Goal: Task Accomplishment & Management: Manage account settings

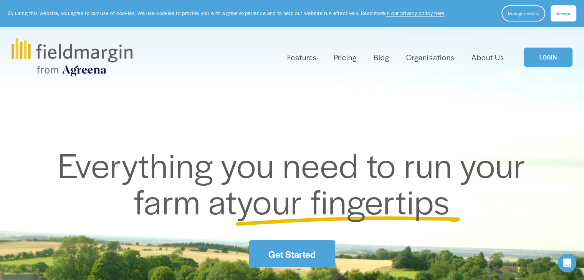
click at [551, 63] on link "LOGIN" at bounding box center [547, 58] width 48 height 20
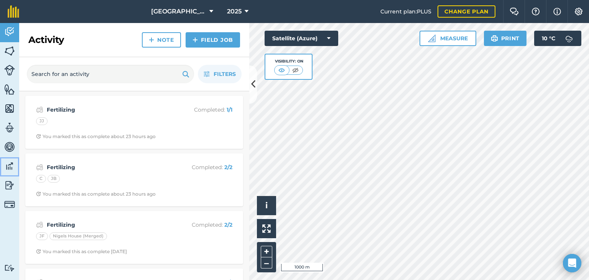
click at [11, 168] on img at bounding box center [9, 166] width 11 height 12
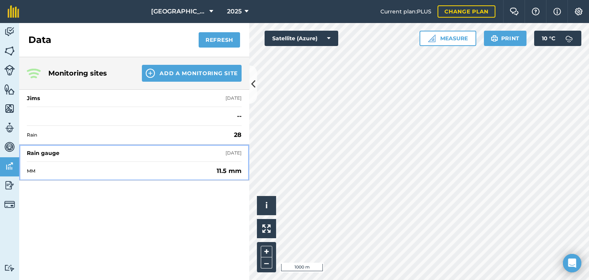
click at [143, 170] on span "MM" at bounding box center [120, 171] width 187 height 6
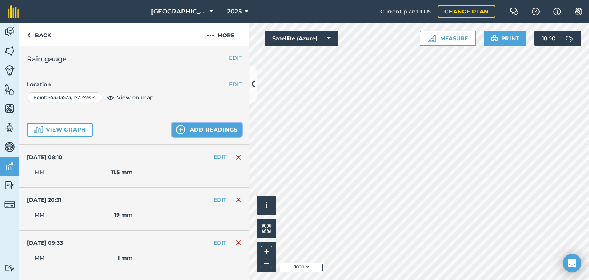
click at [203, 132] on button "Add readings" at bounding box center [206, 130] width 69 height 14
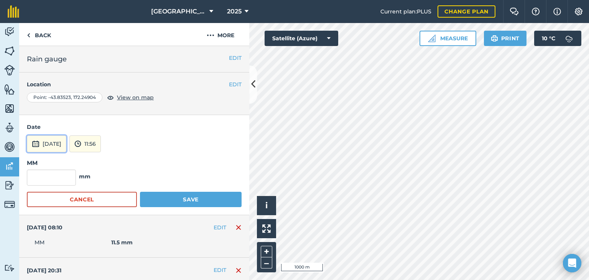
click at [53, 140] on button "5th Oct 2025" at bounding box center [47, 143] width 40 height 17
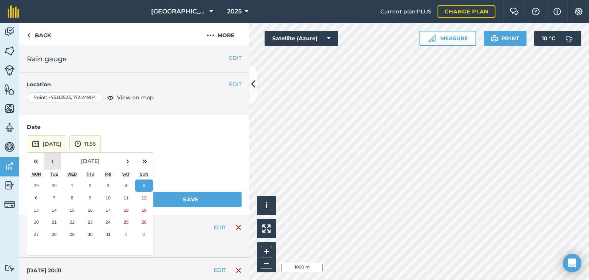
click at [50, 159] on button "‹" at bounding box center [52, 161] width 17 height 17
click at [72, 220] on abbr "24" at bounding box center [72, 222] width 5 height 5
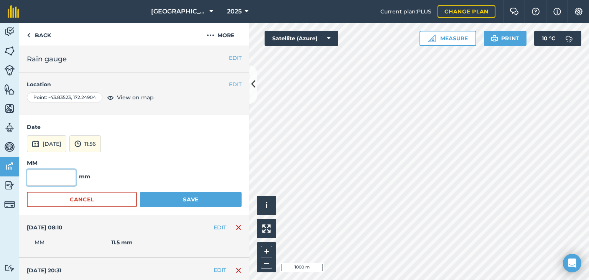
click at [60, 177] on input "text" at bounding box center [51, 178] width 49 height 16
type input "5"
click at [160, 198] on button "Save" at bounding box center [191, 199] width 102 height 15
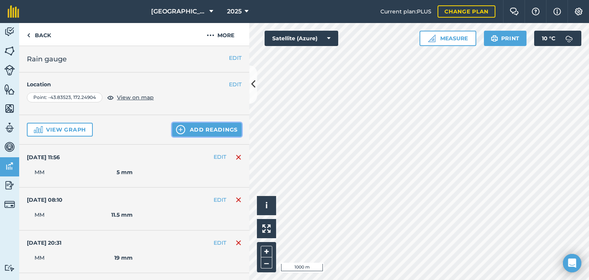
click at [196, 132] on button "Add readings" at bounding box center [206, 130] width 69 height 14
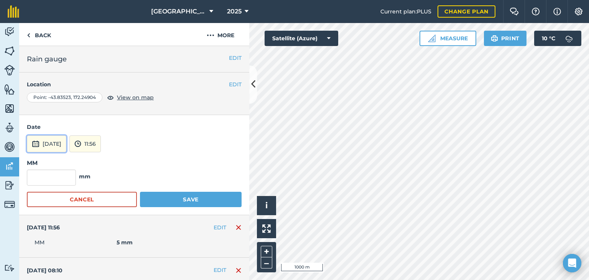
click at [46, 143] on button "5th Oct 2025" at bounding box center [47, 143] width 40 height 17
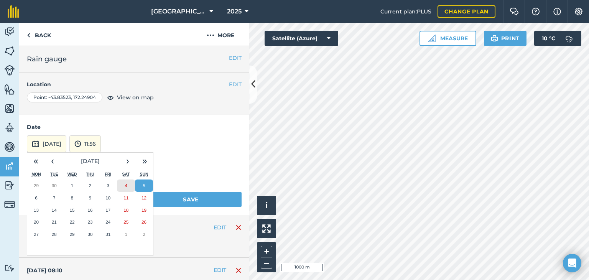
click at [124, 184] on button "4" at bounding box center [126, 186] width 18 height 12
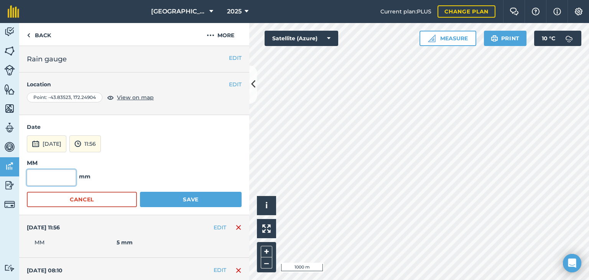
click at [60, 178] on input "text" at bounding box center [51, 178] width 49 height 16
type input "8"
click at [151, 201] on button "Save" at bounding box center [191, 199] width 102 height 15
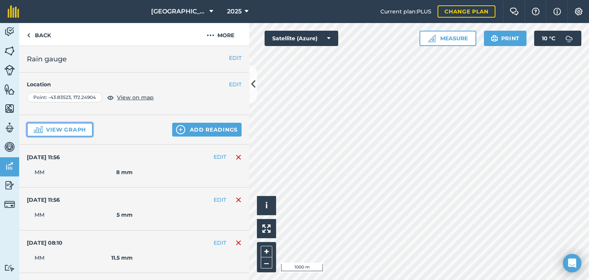
click at [63, 126] on button "View graph" at bounding box center [60, 130] width 66 height 14
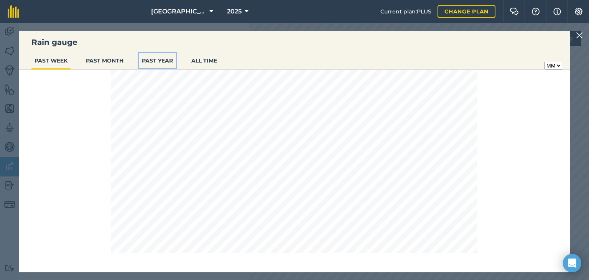
click at [162, 62] on button "PAST YEAR" at bounding box center [157, 60] width 37 height 15
click at [580, 36] on img at bounding box center [579, 35] width 7 height 9
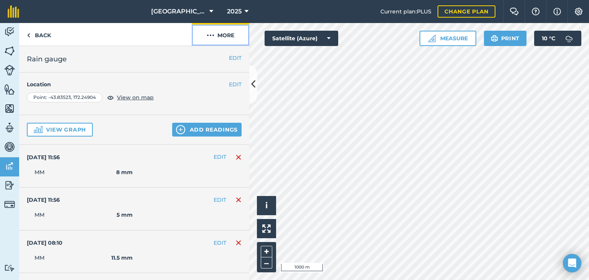
click at [220, 34] on button "More" at bounding box center [221, 34] width 58 height 23
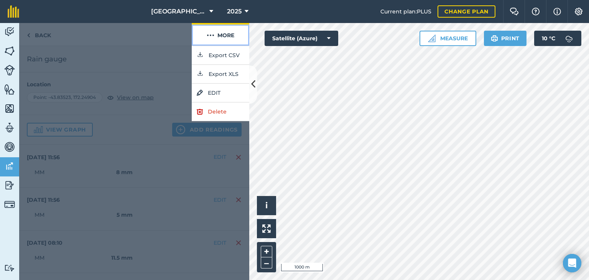
click at [220, 34] on button "More" at bounding box center [221, 34] width 58 height 23
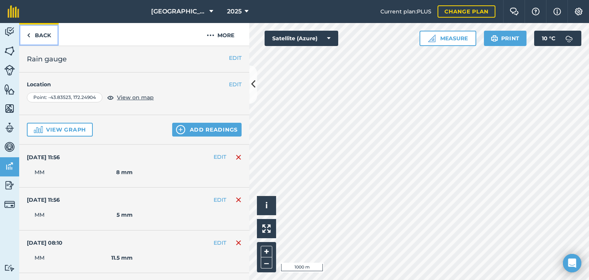
click at [30, 34] on img at bounding box center [28, 35] width 3 height 9
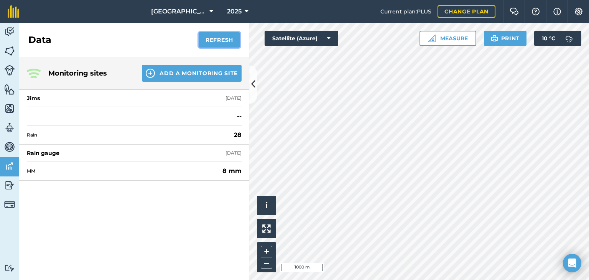
click at [211, 40] on button "Refresh" at bounding box center [219, 39] width 41 height 15
click at [8, 187] on img at bounding box center [9, 186] width 11 height 12
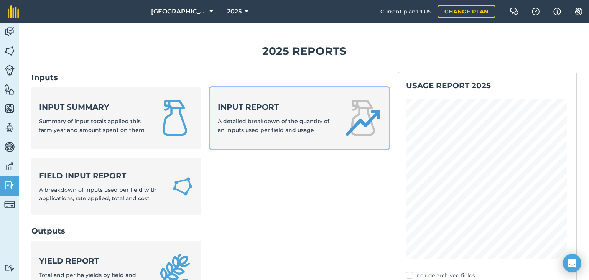
click at [313, 104] on strong "Input report" at bounding box center [276, 107] width 117 height 11
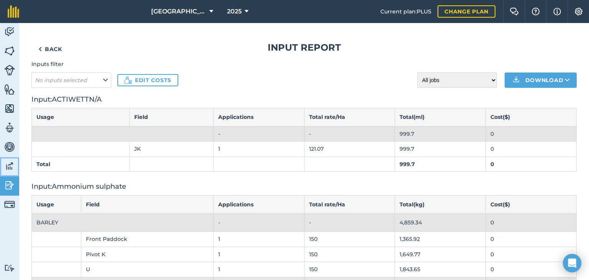
click at [9, 166] on img at bounding box center [9, 166] width 11 height 12
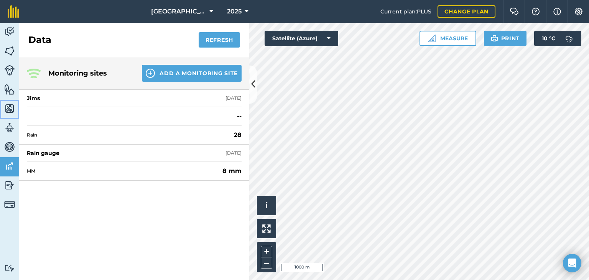
click at [9, 107] on img at bounding box center [9, 109] width 11 height 12
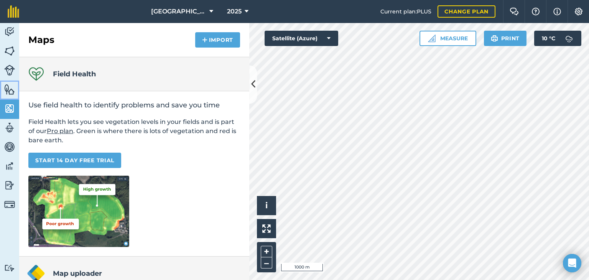
click at [9, 91] on img at bounding box center [9, 90] width 11 height 12
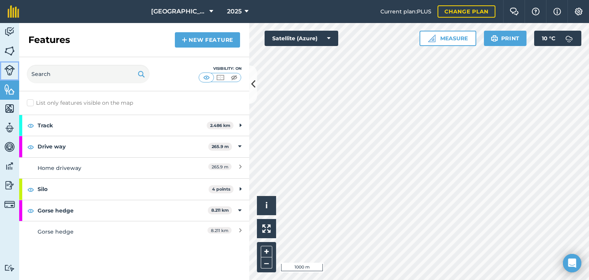
click at [9, 71] on img at bounding box center [9, 70] width 11 height 11
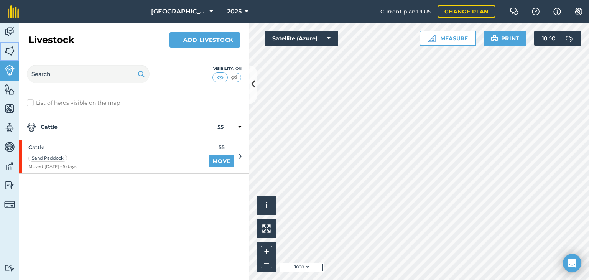
click at [8, 52] on img at bounding box center [9, 51] width 11 height 12
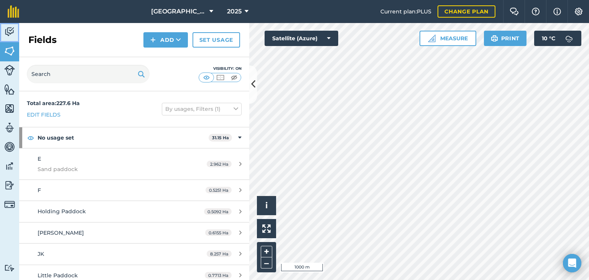
click at [7, 33] on img at bounding box center [9, 32] width 11 height 12
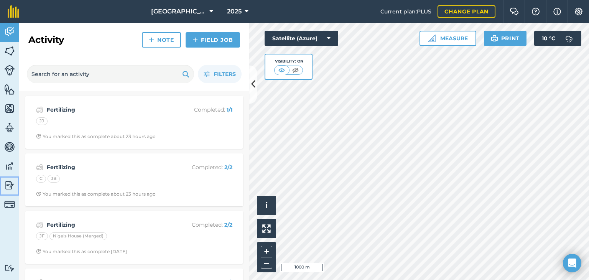
click at [9, 186] on img at bounding box center [9, 186] width 11 height 12
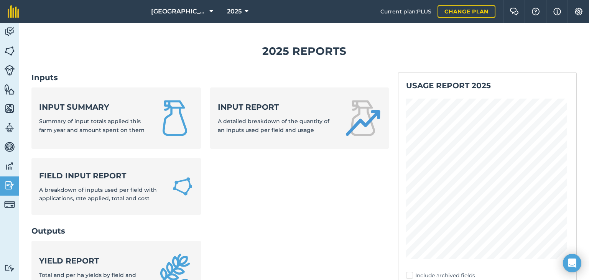
click at [240, 195] on ul "Input summary Summary of input totals applied this farm year and amount spent o…" at bounding box center [210, 155] width 358 height 137
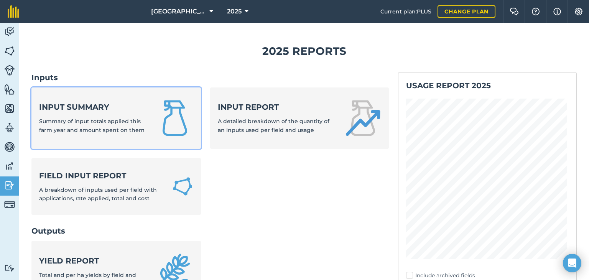
click at [122, 106] on strong "Input summary" at bounding box center [93, 107] width 108 height 11
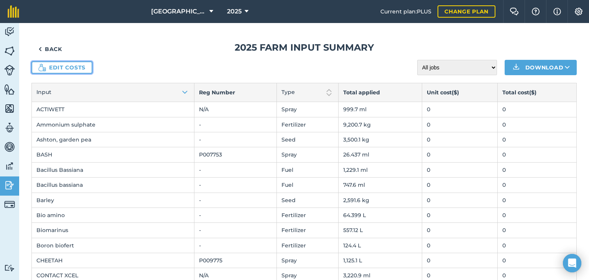
click at [86, 68] on link "Edit costs" at bounding box center [61, 67] width 61 height 12
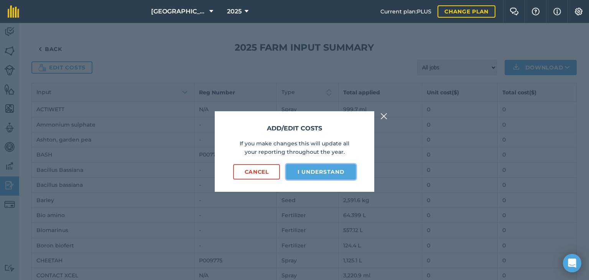
click at [333, 174] on button "I understand" at bounding box center [321, 171] width 70 height 15
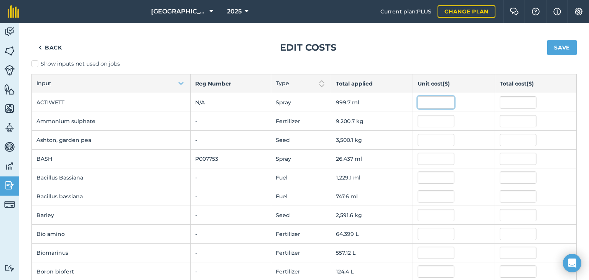
click at [424, 103] on input "text" at bounding box center [436, 102] width 37 height 12
type input "24"
type input "23,992.713600000003"
click at [427, 122] on input "text" at bounding box center [436, 121] width 37 height 12
click at [418, 101] on input "24" at bounding box center [436, 102] width 37 height 12
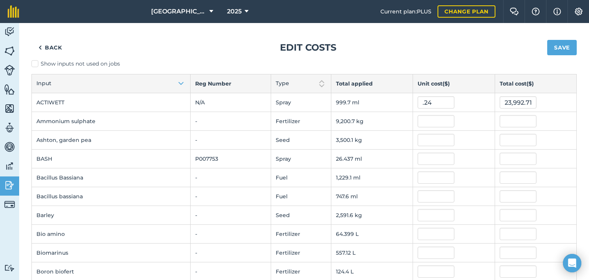
type input "0.24"
type input "239.927136"
click at [462, 103] on div "0.24" at bounding box center [454, 102] width 72 height 12
click at [421, 102] on input "0.24" at bounding box center [436, 102] width 37 height 12
click at [423, 102] on input "0.24" at bounding box center [436, 102] width 37 height 12
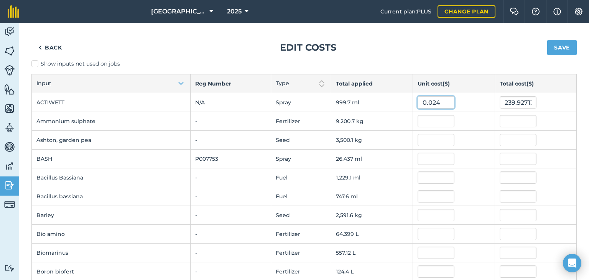
type input "0.024"
type input "23.992713600000002"
click at [462, 102] on div "0.024" at bounding box center [454, 102] width 72 height 12
click at [432, 120] on input "text" at bounding box center [436, 121] width 37 height 12
type input "0.525"
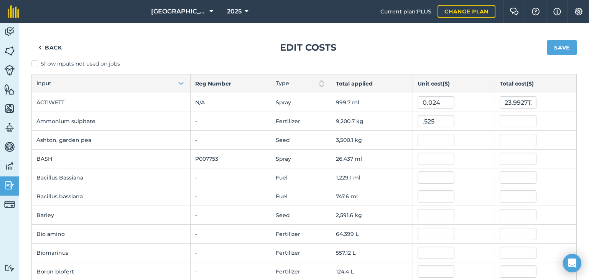
type input "4,830.372225000001"
click at [465, 143] on div at bounding box center [454, 140] width 72 height 12
click at [436, 157] on input "text" at bounding box center [436, 159] width 37 height 12
type input "1.1"
type input "29.0808287"
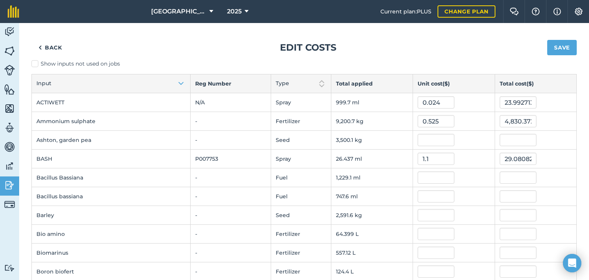
click at [471, 158] on div "1.1" at bounding box center [454, 159] width 72 height 12
click at [426, 158] on input "1.1" at bounding box center [436, 159] width 37 height 12
type input "11"
type input "290.808287"
click at [470, 154] on div "11" at bounding box center [454, 159] width 72 height 12
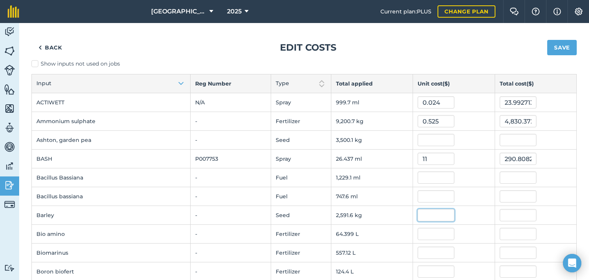
click at [421, 213] on input "text" at bounding box center [436, 215] width 37 height 12
type input "550"
type input "1,425,405.19"
click at [465, 216] on div "550" at bounding box center [454, 215] width 72 height 12
click at [418, 215] on input "550" at bounding box center [436, 215] width 37 height 12
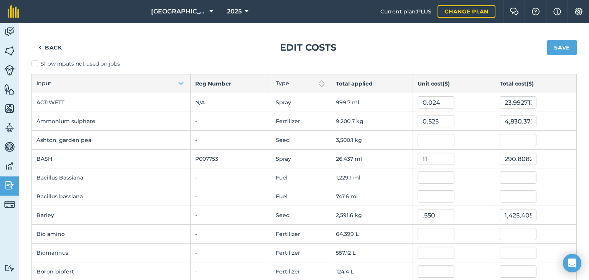
type input "0.55"
type input "1,425.40519"
click at [465, 215] on div "0.55" at bounding box center [454, 215] width 72 height 12
click at [427, 233] on input "text" at bounding box center [436, 234] width 37 height 12
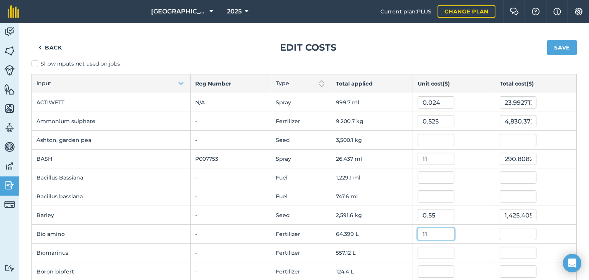
type input "11"
type input "708.39384"
click at [479, 233] on div "11" at bounding box center [454, 234] width 72 height 12
click at [440, 249] on input "text" at bounding box center [436, 253] width 37 height 12
type input "1"
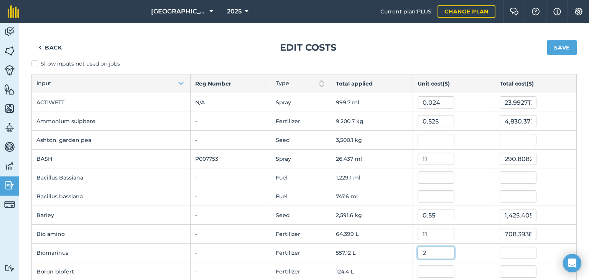
type input "2"
type input "1,114.2422"
click at [482, 250] on div "2" at bounding box center [454, 253] width 72 height 12
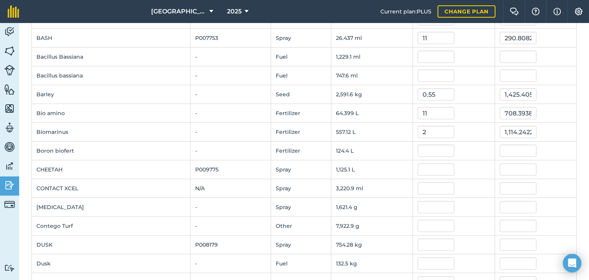
scroll to position [123, 0]
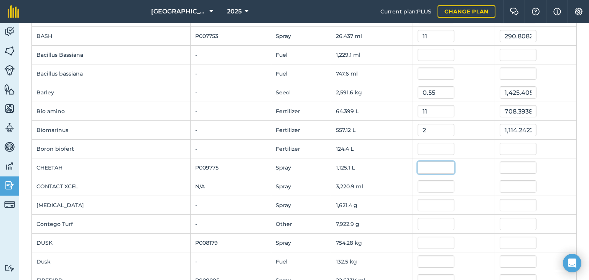
click at [421, 166] on input "text" at bounding box center [436, 168] width 37 height 12
type input "30.5"
type input "34,315.992249999996"
click at [468, 164] on div "30.5" at bounding box center [454, 168] width 72 height 12
click at [422, 222] on input "text" at bounding box center [436, 224] width 37 height 12
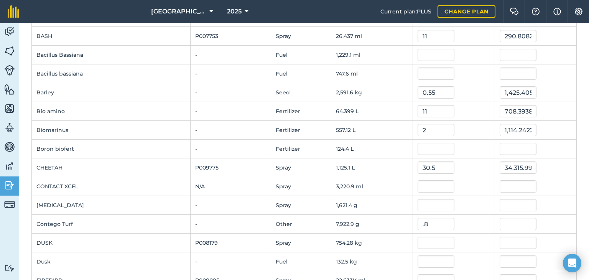
type input "0.8"
type input "6,338.3484"
click at [459, 220] on div "0.8" at bounding box center [454, 224] width 72 height 12
click at [439, 221] on input "0.8" at bounding box center [436, 224] width 37 height 12
type input "0.08"
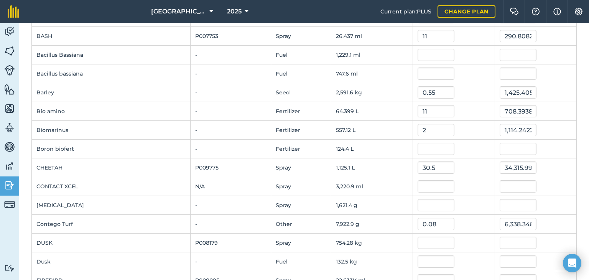
type input "633.83484"
click at [459, 221] on div "0.08" at bounding box center [454, 224] width 72 height 12
click at [437, 240] on input "text" at bounding box center [436, 243] width 37 height 12
type input "4"
type input "3,017.136"
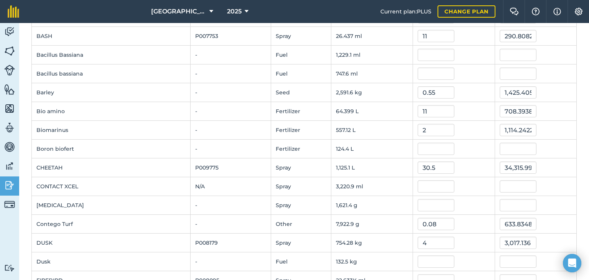
click at [464, 242] on div "4" at bounding box center [454, 243] width 72 height 12
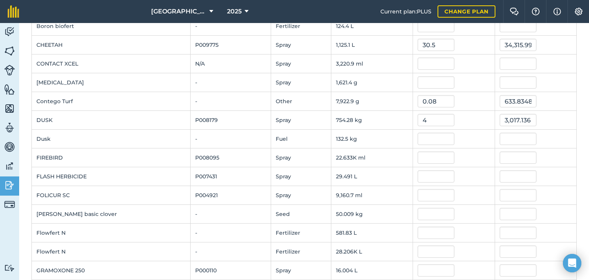
scroll to position [261, 0]
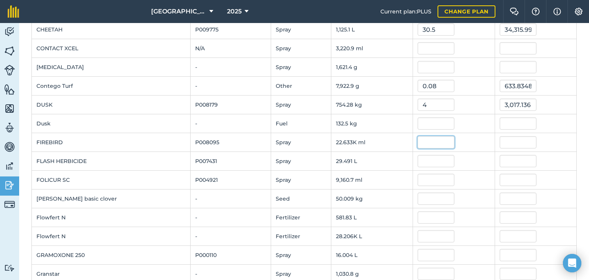
click at [436, 140] on input "text" at bounding box center [436, 142] width 37 height 12
type input "1"
type input "1.5"
type input "33,949.388999999996"
click at [460, 140] on div "1.5" at bounding box center [454, 142] width 72 height 12
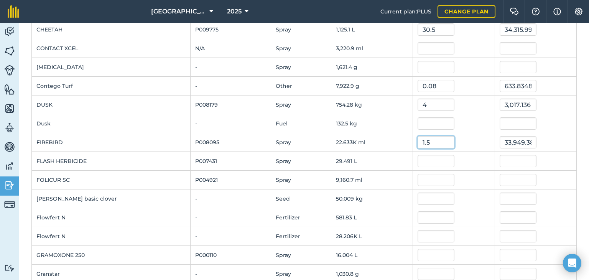
click at [431, 141] on input "1.5" at bounding box center [436, 142] width 37 height 12
type input "1"
type input "0.15"
type input "3,394.9388999999996"
click at [464, 136] on div "0.15" at bounding box center [454, 142] width 72 height 12
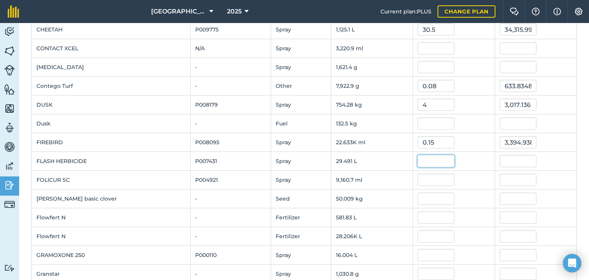
click at [439, 160] on input "text" at bounding box center [436, 161] width 37 height 12
type input "11"
type input "324.39979"
click at [476, 165] on div "11" at bounding box center [454, 161] width 72 height 12
click at [431, 179] on input "text" at bounding box center [436, 180] width 37 height 12
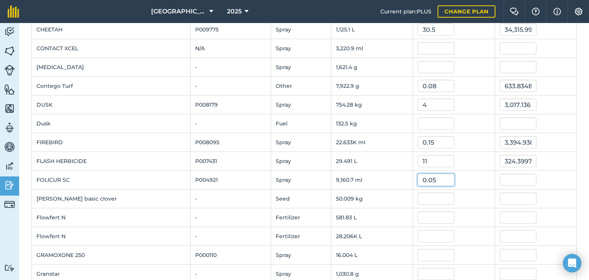
type input "0.05"
type input "458.03405000000004"
click at [464, 179] on div "0.05" at bounding box center [454, 180] width 72 height 12
click at [435, 197] on input "text" at bounding box center [436, 199] width 37 height 12
type input "30"
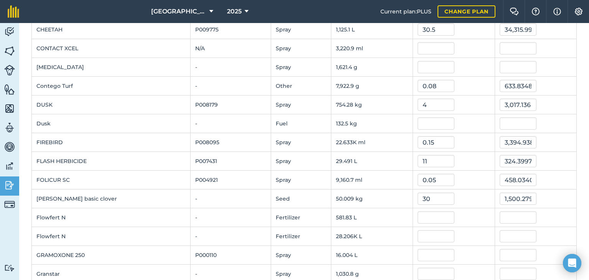
type input "1,500.27981"
click at [473, 197] on div "30" at bounding box center [454, 199] width 72 height 12
click at [430, 217] on input "text" at bounding box center [436, 217] width 37 height 12
type input "0.42"
type input "244.36747859999997"
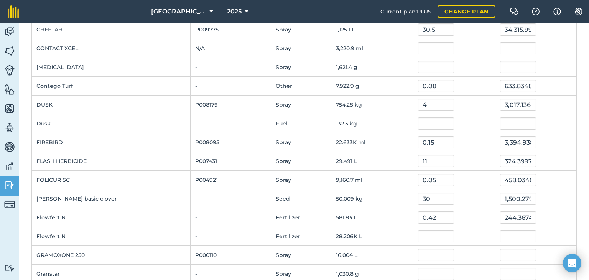
click at [463, 217] on div "0.42" at bounding box center [454, 217] width 72 height 12
click at [430, 234] on input "text" at bounding box center [436, 236] width 37 height 12
type input "0.042"
type input "1,184.6378880000002"
click at [464, 235] on div "0.042" at bounding box center [454, 236] width 72 height 12
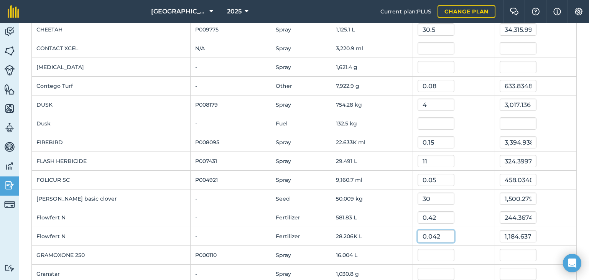
click at [434, 234] on input "0.042" at bounding box center [436, 236] width 37 height 12
type input "0.42"
type input "11,846.37888"
click at [462, 236] on div "0.42" at bounding box center [454, 236] width 72 height 12
click at [432, 255] on input "text" at bounding box center [436, 255] width 37 height 12
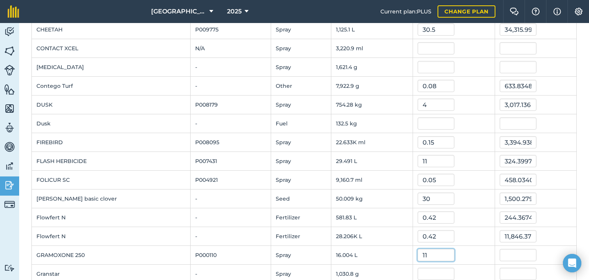
type input "11"
type input "176.047751"
click at [479, 254] on div "11" at bounding box center [454, 255] width 72 height 12
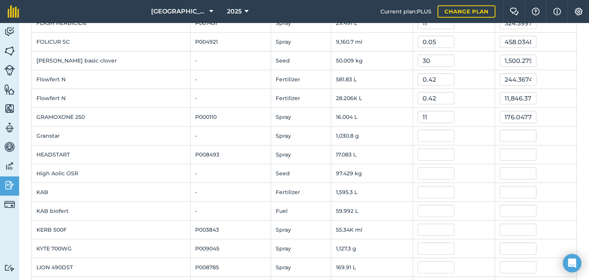
scroll to position [414, 0]
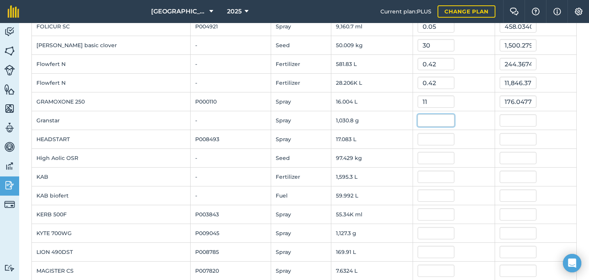
click at [429, 118] on input "text" at bounding box center [436, 120] width 37 height 12
type input "0"
click at [460, 119] on div "0" at bounding box center [454, 120] width 72 height 12
click at [438, 135] on input "text" at bounding box center [436, 139] width 37 height 12
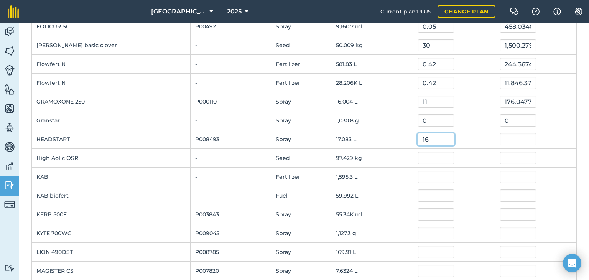
type input "16"
type input "273.329648"
click at [457, 138] on div "16" at bounding box center [454, 139] width 72 height 12
click at [434, 173] on input "text" at bounding box center [436, 177] width 37 height 12
type input "0.42"
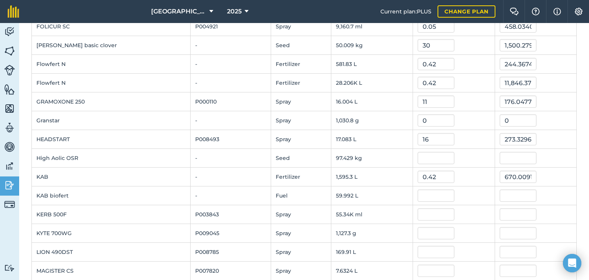
type input "670.009158"
click at [457, 175] on div "0.42" at bounding box center [454, 177] width 72 height 12
click at [432, 191] on input "text" at bounding box center [436, 196] width 37 height 12
type input "0.42"
type input "25.19668368"
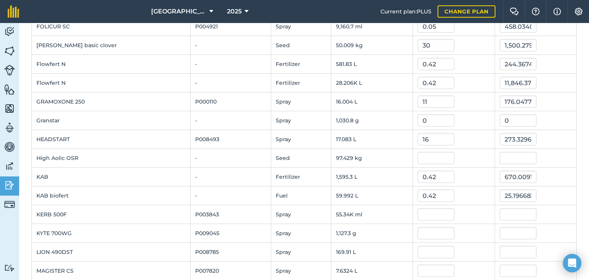
click at [466, 193] on div "0.42" at bounding box center [454, 196] width 72 height 12
click at [439, 211] on input "text" at bounding box center [436, 214] width 37 height 12
type input "85"
type input "4,703,905.61"
click at [476, 205] on td "85" at bounding box center [454, 214] width 82 height 19
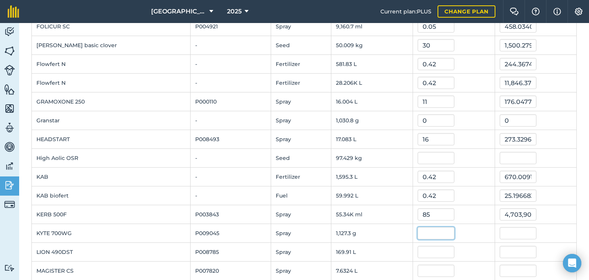
click at [437, 231] on input "text" at bounding box center [436, 233] width 37 height 12
type input "0.65"
type input "732.748705"
click at [457, 228] on div "0.65" at bounding box center [454, 233] width 72 height 12
click at [437, 248] on input "text" at bounding box center [436, 252] width 37 height 12
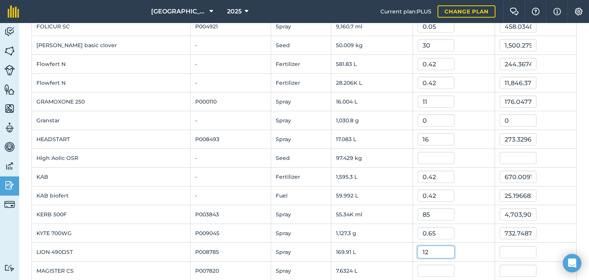
type input "12"
type input "2,038.9755599999999"
click at [470, 251] on div "12" at bounding box center [454, 252] width 72 height 12
click at [443, 272] on input "text" at bounding box center [436, 271] width 37 height 12
type input "7.9"
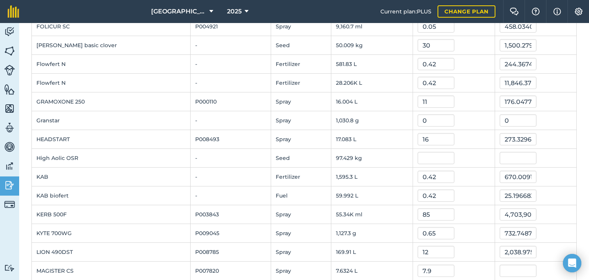
type input "60.2960627"
click at [463, 266] on div "7.9" at bounding box center [454, 271] width 72 height 12
click at [427, 269] on input "7.9" at bounding box center [436, 271] width 37 height 12
type input "79"
type input "602.9606269999999"
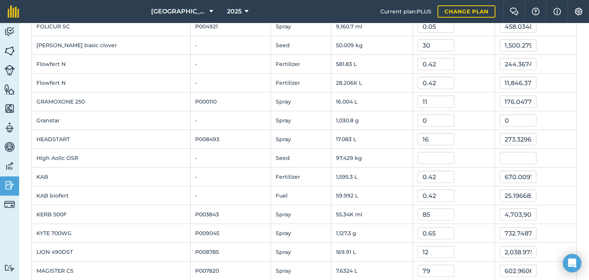
click at [467, 266] on div "79" at bounding box center [454, 271] width 72 height 12
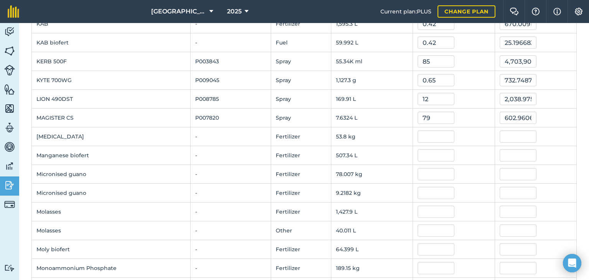
scroll to position [568, 0]
click at [422, 266] on input "text" at bounding box center [436, 268] width 37 height 12
type input "3.4"
type input "643.11765"
click at [459, 266] on div "3.4" at bounding box center [454, 268] width 72 height 12
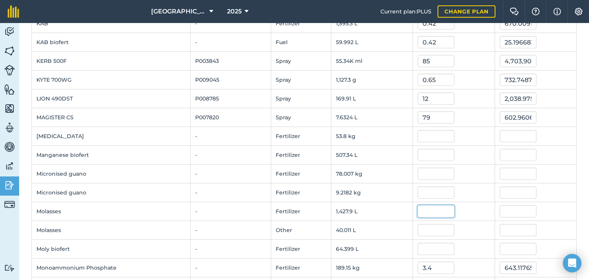
click at [437, 208] on input "text" at bounding box center [436, 211] width 37 height 12
type input "1.2"
type input "1,713.4369199999999"
click at [461, 210] on div "1.2" at bounding box center [454, 211] width 72 height 12
click at [431, 211] on input "1.2" at bounding box center [436, 211] width 37 height 12
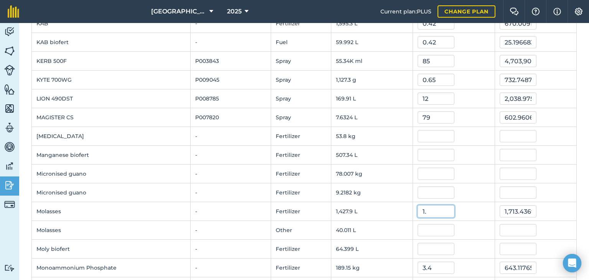
type input "1"
type input "0.8"
type input "1,142.2912800000001"
click at [465, 211] on div "0.8" at bounding box center [454, 211] width 72 height 12
click at [437, 169] on input "text" at bounding box center [436, 174] width 37 height 12
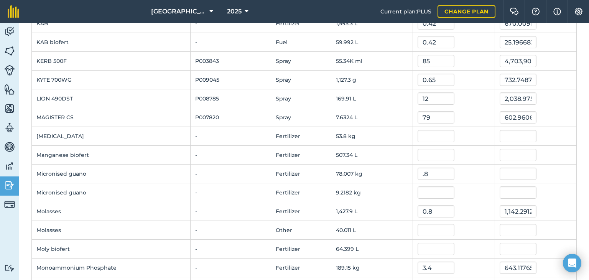
type input "0.8"
type input "62.405592000000006"
click at [479, 169] on div "0.8" at bounding box center [454, 174] width 72 height 12
click at [434, 169] on input "0.8" at bounding box center [436, 174] width 37 height 12
type input "0"
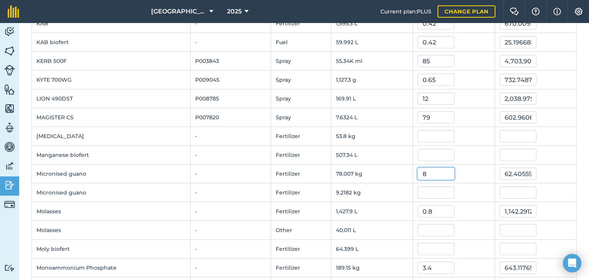
type input "8"
type input "624.05592"
click at [464, 172] on div "8" at bounding box center [454, 174] width 72 height 12
click at [436, 172] on input "8" at bounding box center [436, 174] width 37 height 12
type input "0"
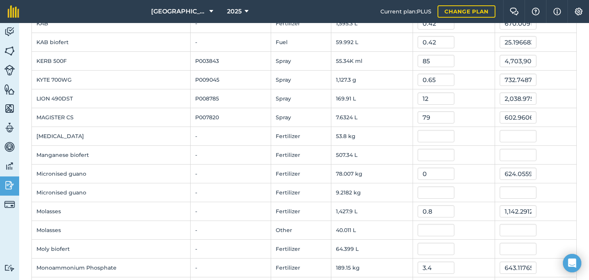
type input "0"
click at [464, 154] on div at bounding box center [454, 155] width 72 height 12
click at [436, 152] on input "text" at bounding box center [436, 155] width 37 height 12
type input "0.45"
type input "228.3013215"
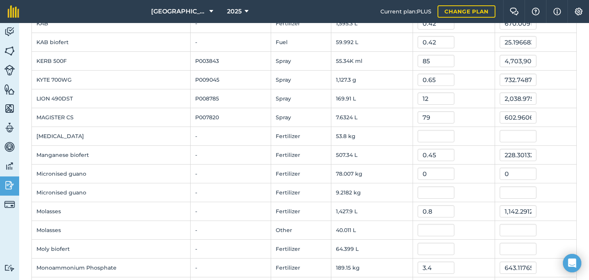
click at [462, 152] on div "0.45" at bounding box center [454, 155] width 72 height 12
click at [439, 131] on input "text" at bounding box center [436, 136] width 37 height 12
type input "2.2"
type input "118.36061160000001"
click at [467, 130] on div "2.2" at bounding box center [454, 136] width 72 height 12
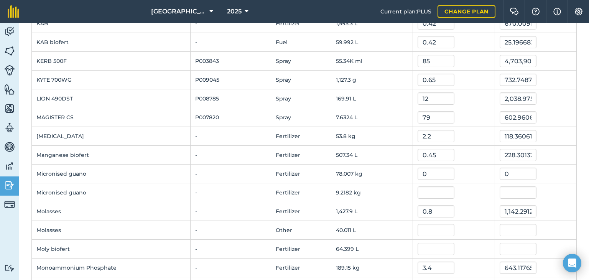
scroll to position [792, 0]
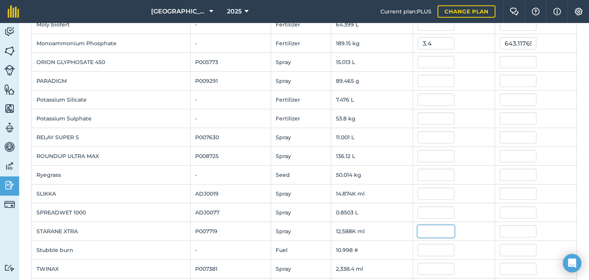
click at [430, 229] on input "text" at bounding box center [436, 231] width 37 height 12
type input "4"
type input "0.42"
type input "5,286.883139999999"
click at [455, 226] on div "0.42" at bounding box center [454, 231] width 72 height 12
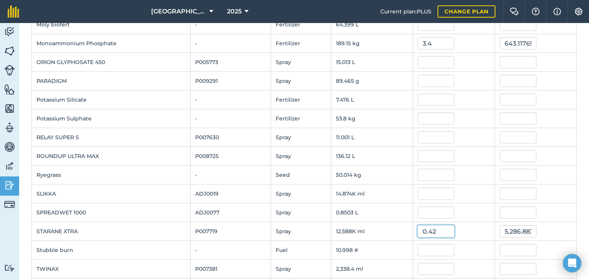
click at [438, 227] on input "0.42" at bounding box center [436, 231] width 37 height 12
type input "0.042"
type input "528.688314"
click at [461, 226] on div "0.042" at bounding box center [454, 231] width 72 height 12
click at [418, 264] on input "text" at bounding box center [436, 269] width 37 height 12
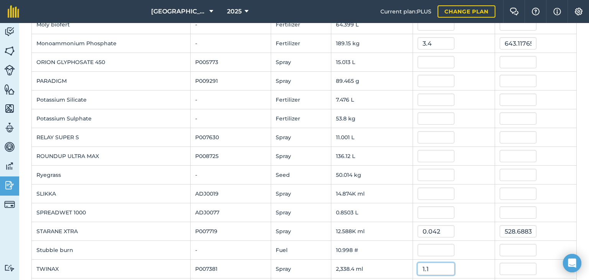
type input "1.1"
type input "2,572.2914800000003"
click at [459, 263] on div "1.1" at bounding box center [454, 269] width 72 height 12
click at [439, 264] on input "1.1" at bounding box center [436, 269] width 37 height 12
type input "1"
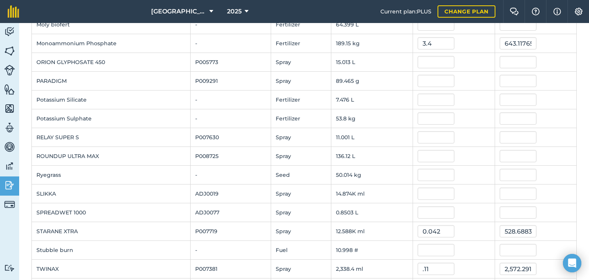
type input "0.11"
type input "257.229148"
click at [463, 266] on div "0.11" at bounding box center [454, 269] width 72 height 12
click at [426, 151] on input "text" at bounding box center [436, 156] width 37 height 12
type input "14"
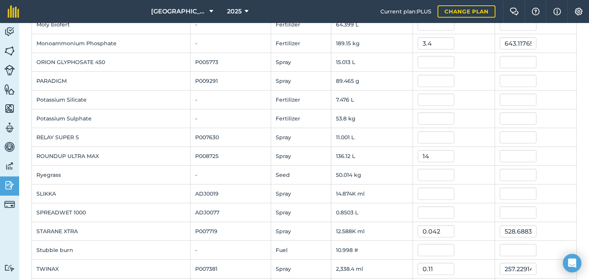
type input "1,905.73698"
click at [457, 153] on div "14" at bounding box center [454, 156] width 72 height 12
click at [424, 117] on input "text" at bounding box center [436, 118] width 37 height 12
type input "4"
type input "215.201112"
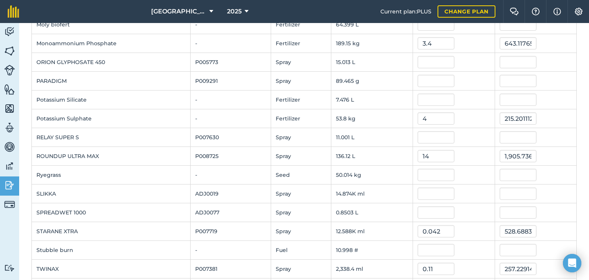
click at [467, 112] on div "4" at bounding box center [454, 118] width 72 height 12
click at [428, 78] on input "text" at bounding box center [436, 81] width 37 height 12
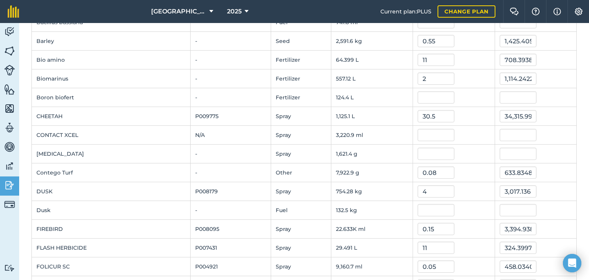
scroll to position [0, 0]
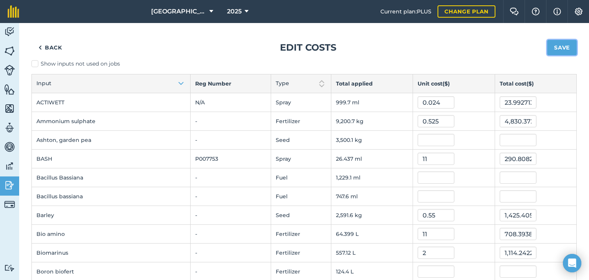
click at [559, 46] on button "Save" at bounding box center [563, 47] width 30 height 15
